Goal: Task Accomplishment & Management: Use online tool/utility

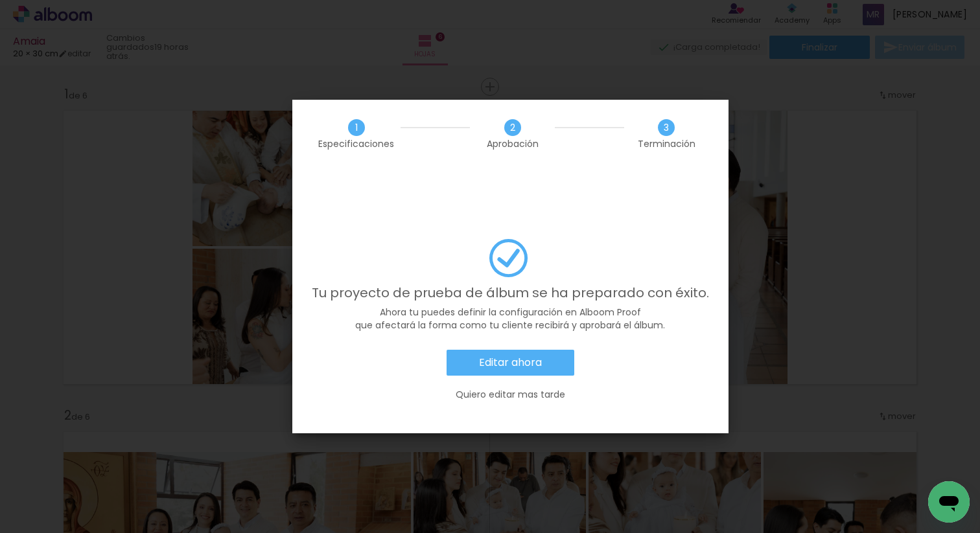
scroll to position [0, 434]
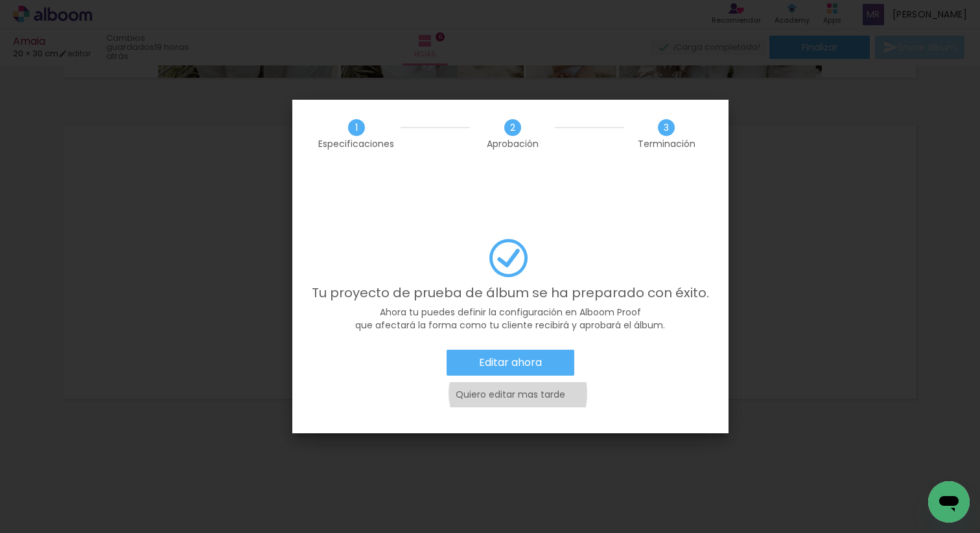
click at [0, 0] on slot "Quiero editar mas tarde" at bounding box center [0, 0] width 0 height 0
